Goal: Transaction & Acquisition: Purchase product/service

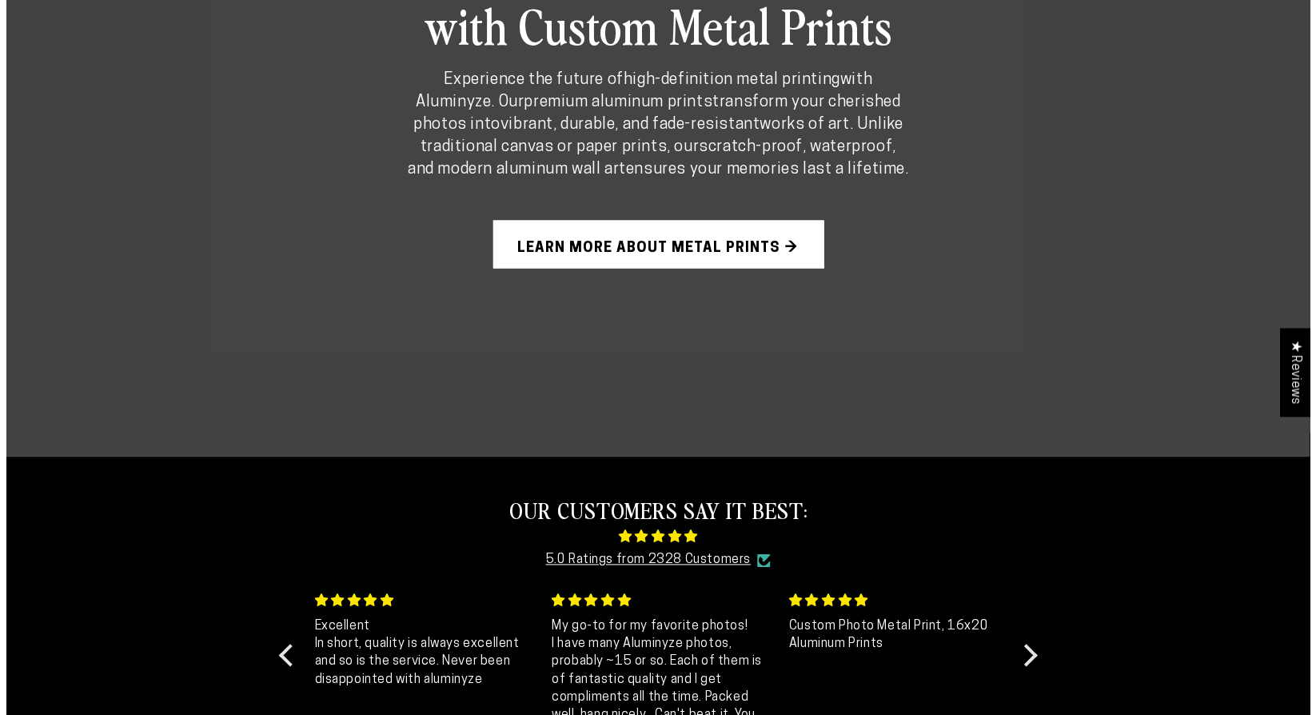
scroll to position [1455, 0]
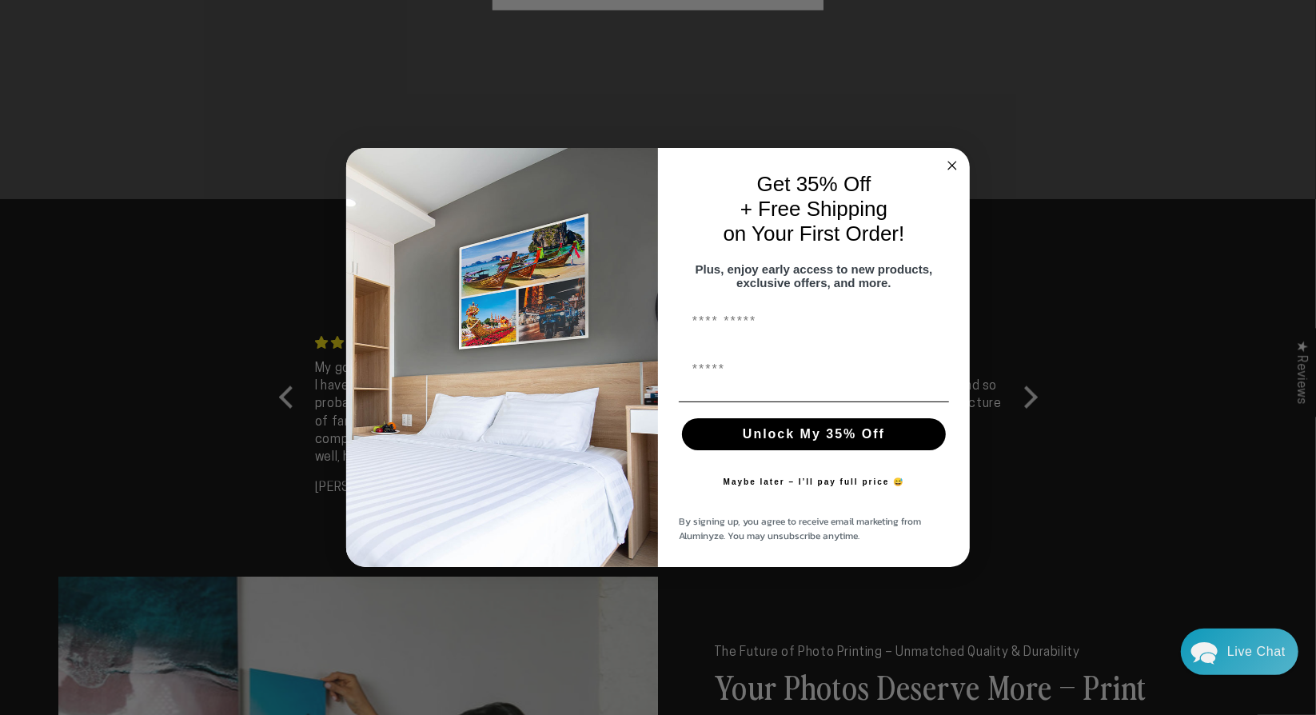
click at [954, 157] on circle "Close dialog" at bounding box center [952, 166] width 18 height 18
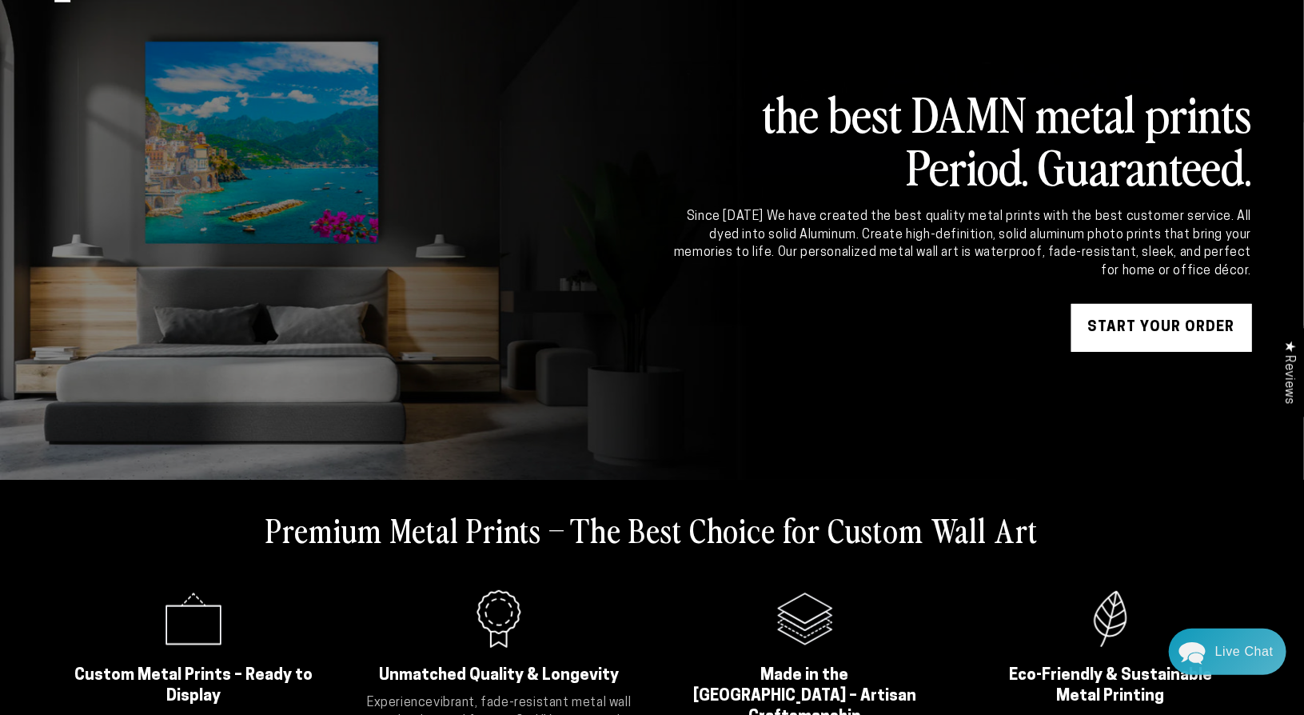
scroll to position [0, 0]
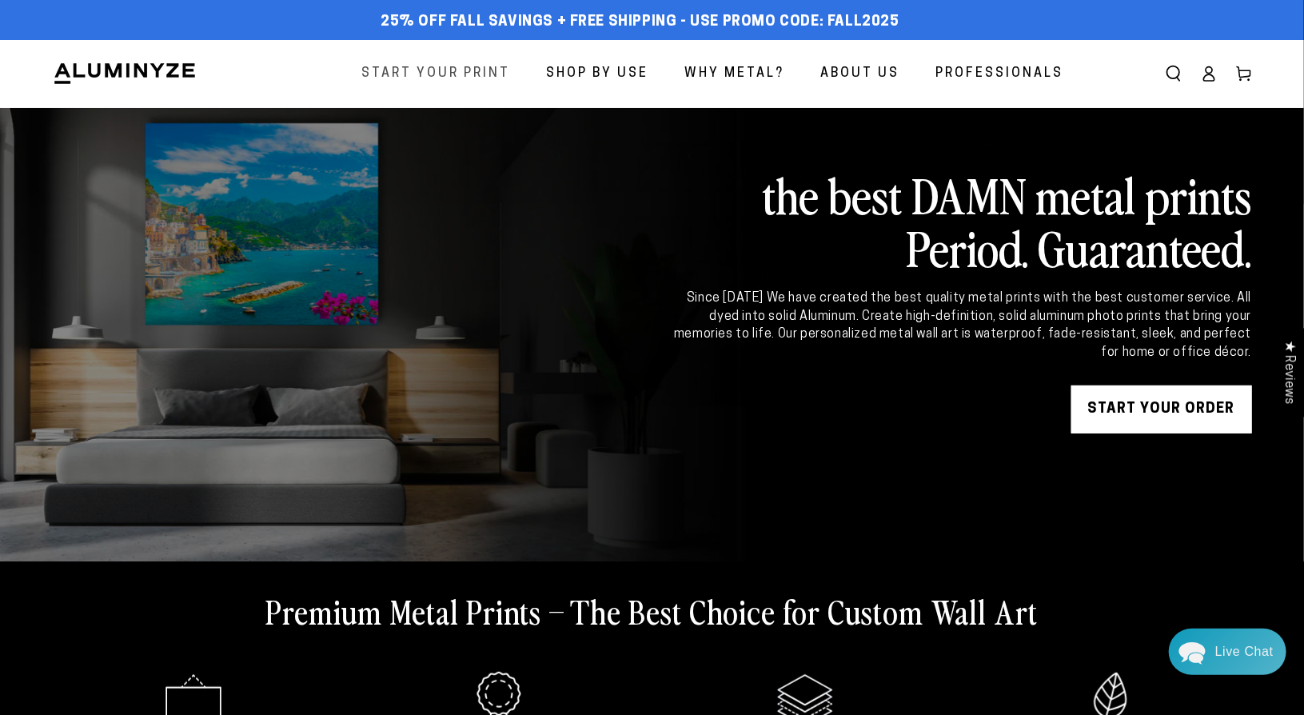
click at [430, 81] on span "Start Your Print" at bounding box center [436, 73] width 149 height 23
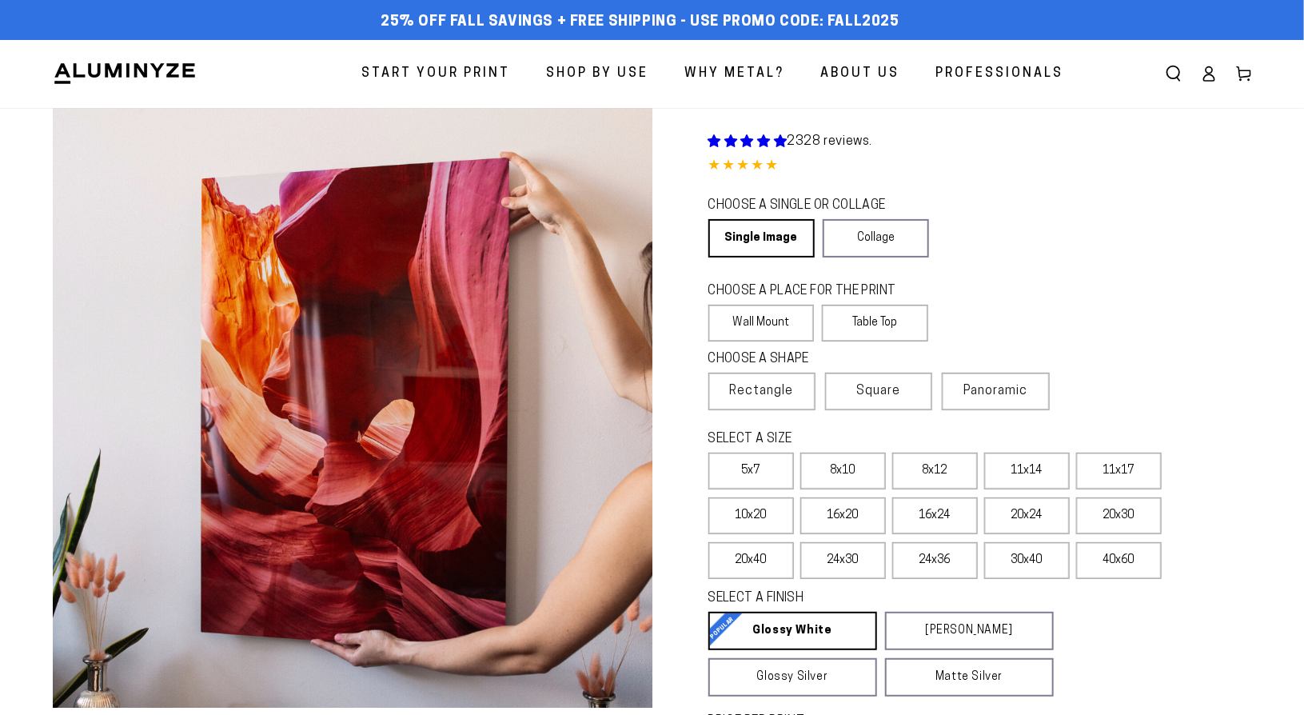
select select "**********"
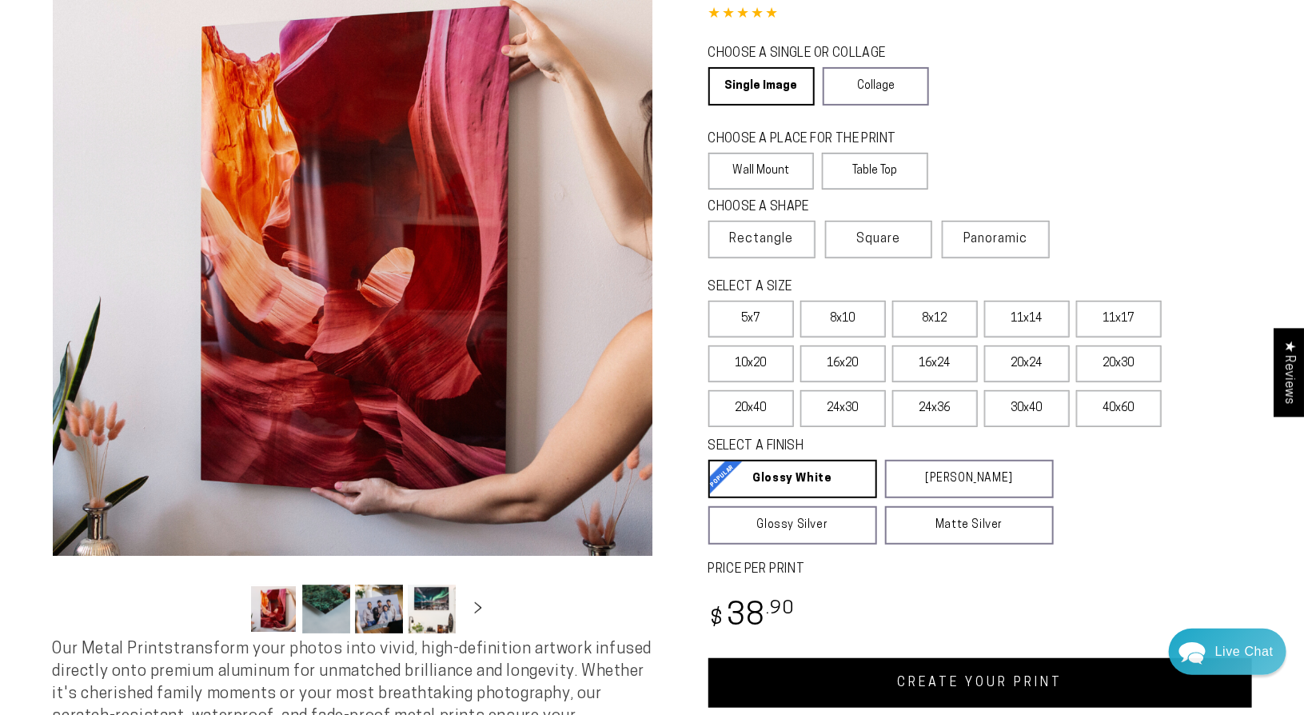
scroll to position [161, 0]
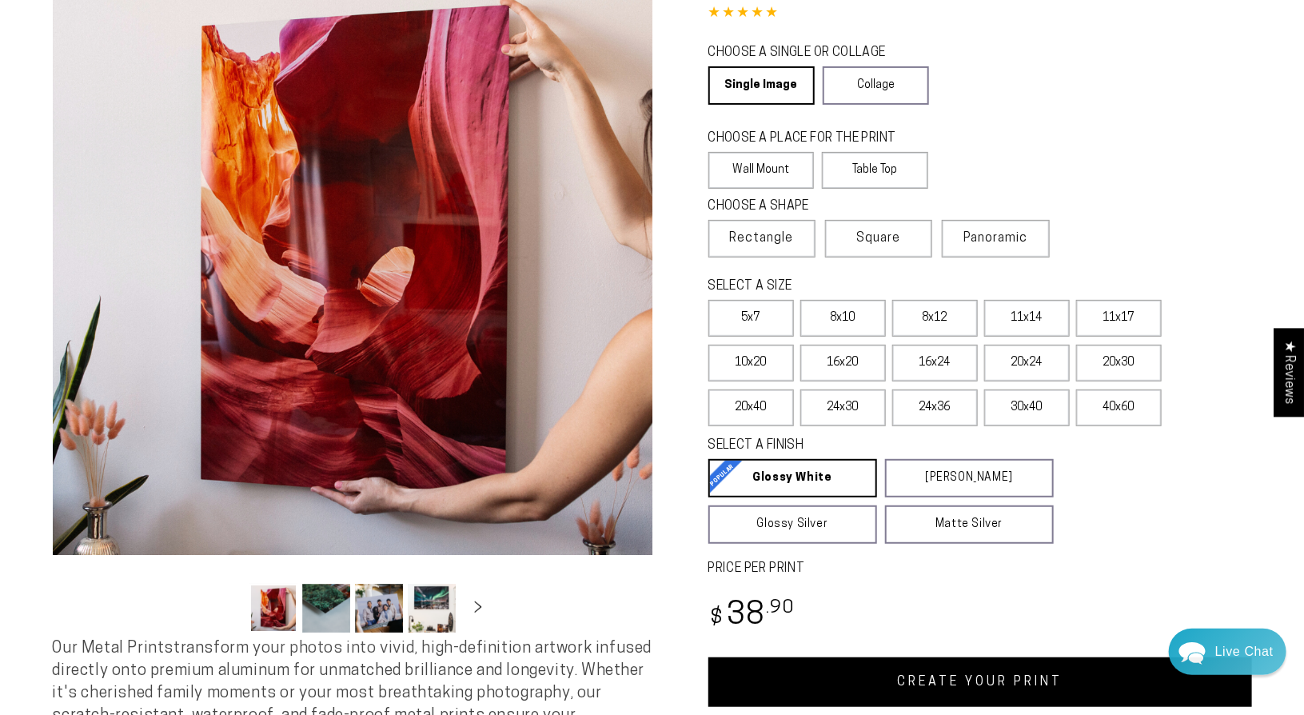
click at [1094, 324] on label "11x17" at bounding box center [1119, 318] width 86 height 37
click at [962, 324] on label "8x12" at bounding box center [935, 318] width 86 height 37
click at [1007, 324] on label "11x14" at bounding box center [1027, 318] width 86 height 37
click at [1127, 311] on label "11x17" at bounding box center [1119, 318] width 86 height 37
